Goal: Submit feedback/report problem

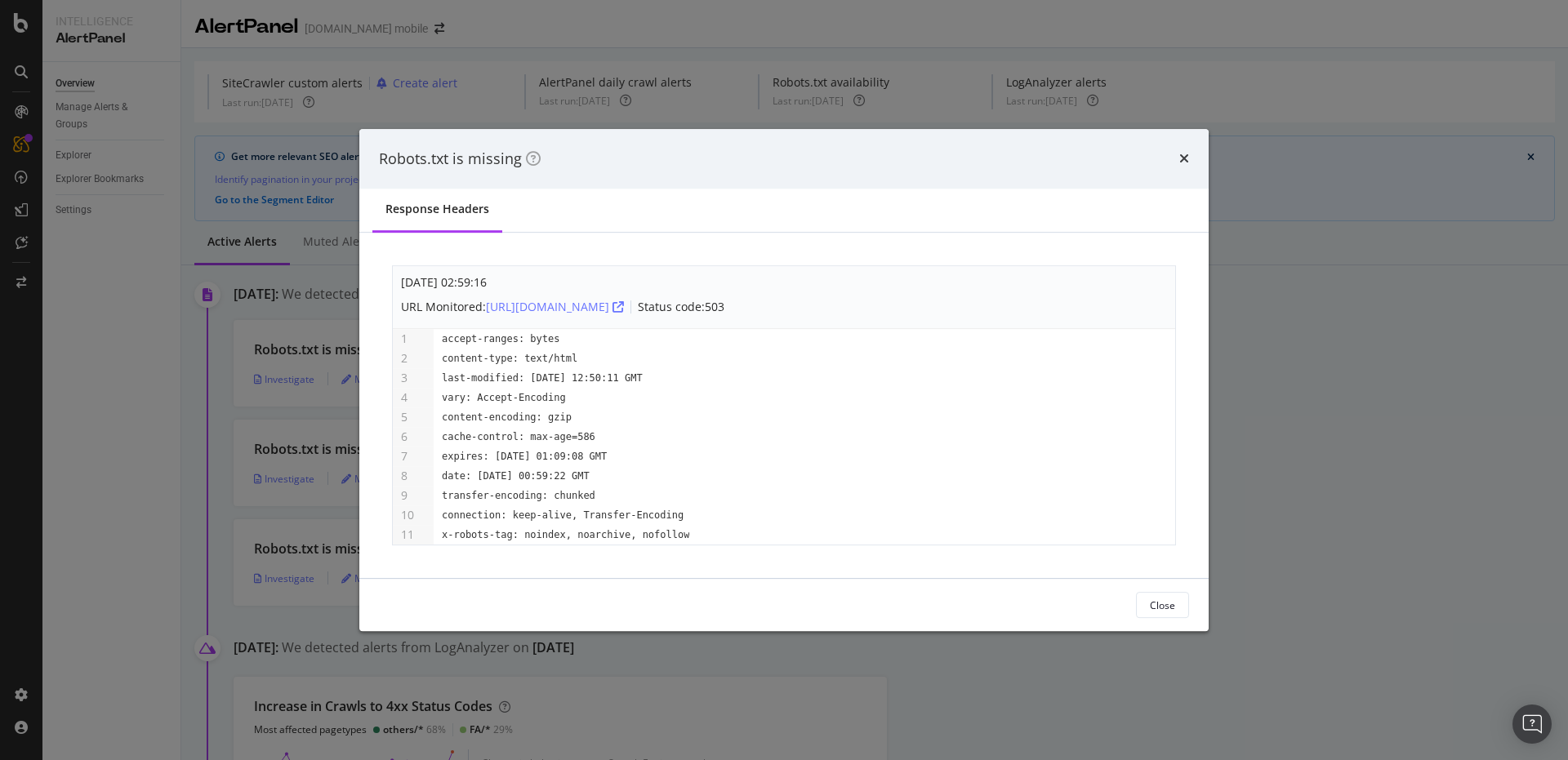
click at [1191, 171] on div "Robots.txt is missing" at bounding box center [784, 159] width 849 height 61
click at [1185, 165] on icon "times" at bounding box center [1184, 158] width 9 height 13
